Goal: Transaction & Acquisition: Download file/media

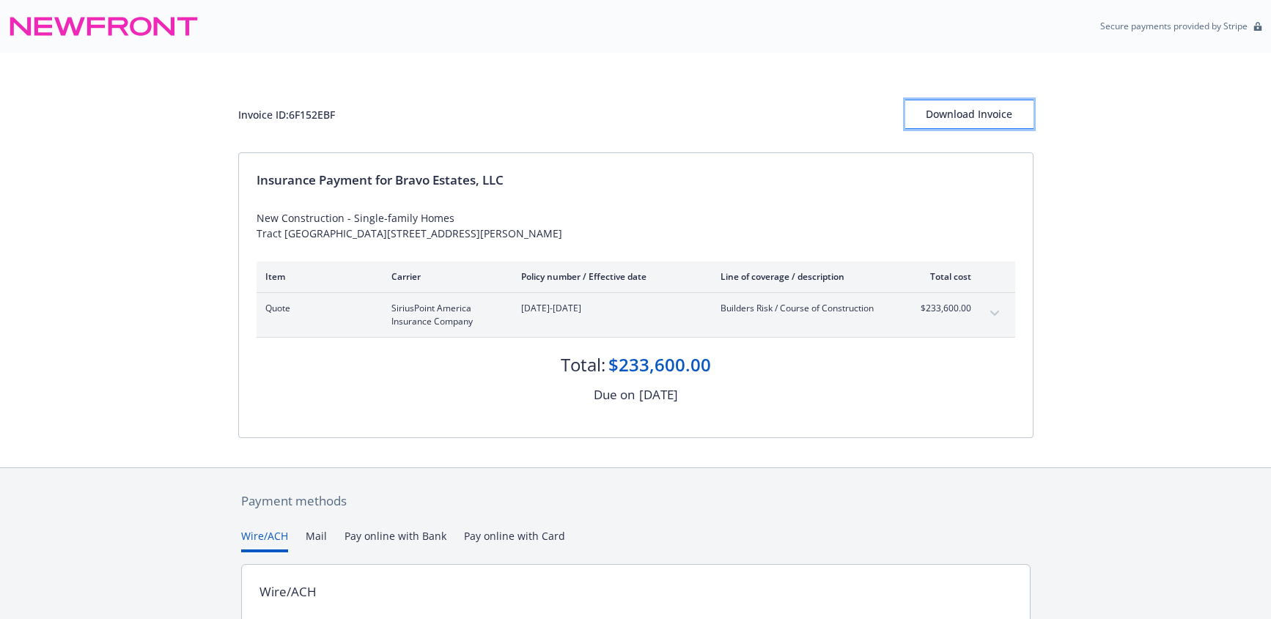
click at [945, 111] on div "Download Invoice" at bounding box center [969, 114] width 128 height 28
